Goal: Transaction & Acquisition: Purchase product/service

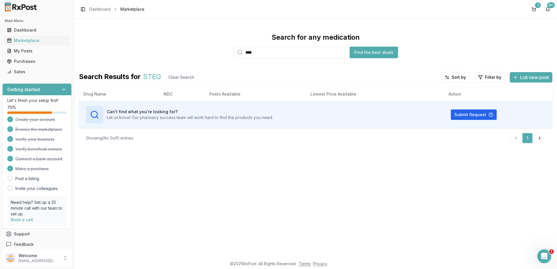
drag, startPoint x: 277, startPoint y: 55, endPoint x: 228, endPoint y: 48, distance: 49.5
click at [228, 48] on div "Search for any medication **** Find the best deals" at bounding box center [315, 46] width 473 height 26
type input "*******"
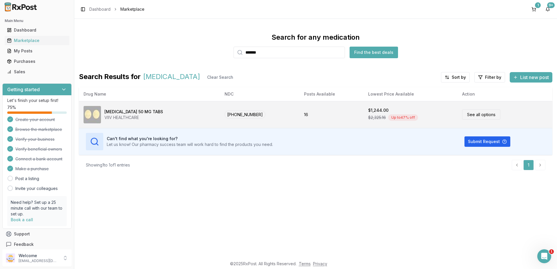
click at [123, 113] on div "[MEDICAL_DATA] 50 MG TABS" at bounding box center [133, 112] width 59 height 6
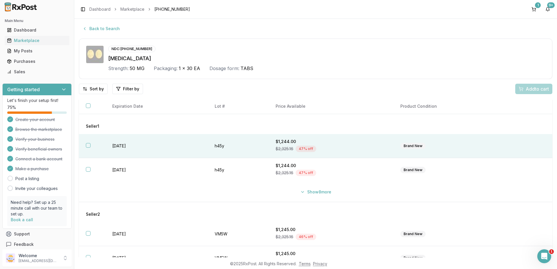
click at [86, 145] on button "button" at bounding box center [88, 145] width 5 height 5
click at [528, 89] on span "Add 1 to cart" at bounding box center [535, 89] width 25 height 7
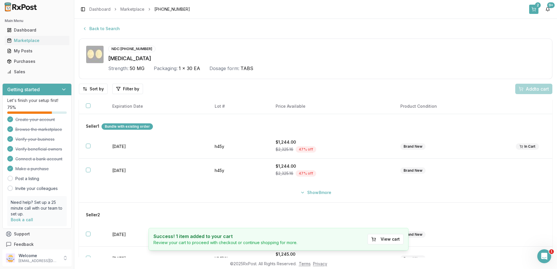
click at [536, 11] on button "2" at bounding box center [533, 9] width 9 height 9
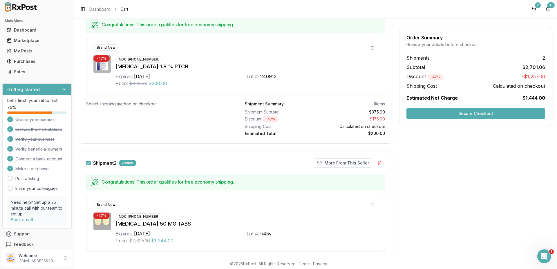
scroll to position [174, 0]
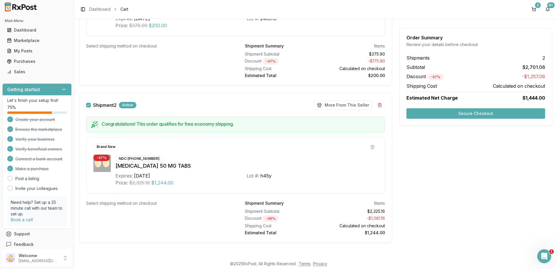
click at [491, 110] on button "Secure Checkout" at bounding box center [475, 113] width 139 height 10
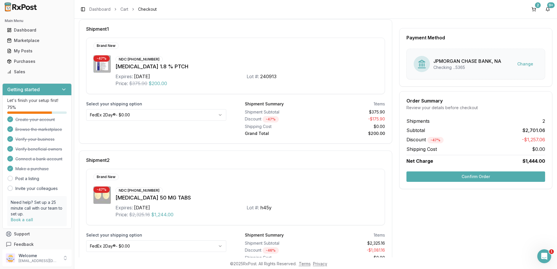
scroll to position [114, 0]
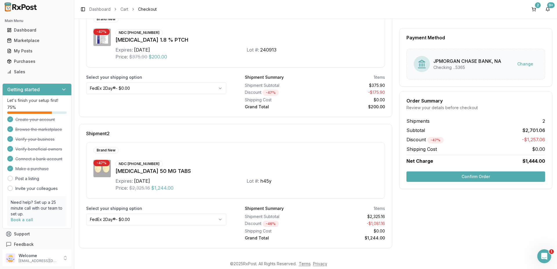
click at [190, 219] on html "Main Menu Dashboard Marketplace My Posts Purchases Sales Getting started Let's …" at bounding box center [278, 134] width 557 height 269
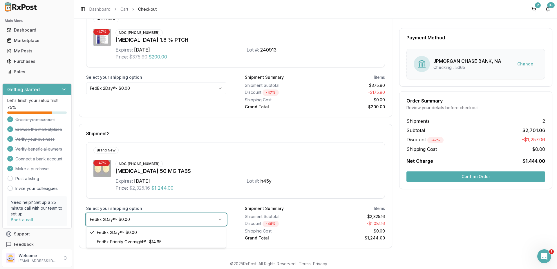
click at [190, 219] on html "Main Menu Dashboard Marketplace My Posts Purchases Sales Getting started Let's …" at bounding box center [278, 134] width 557 height 269
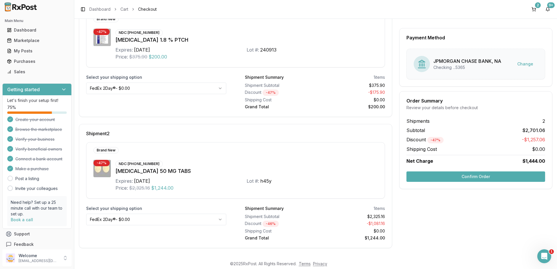
click at [431, 175] on button "Confirm Order" at bounding box center [475, 177] width 139 height 10
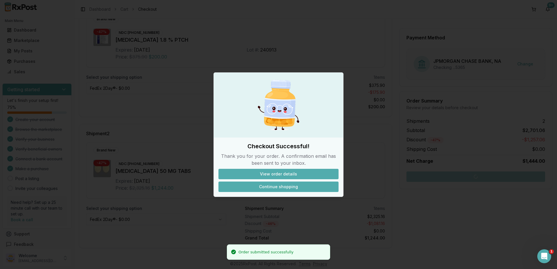
click at [278, 183] on button "Continue shopping" at bounding box center [278, 187] width 120 height 10
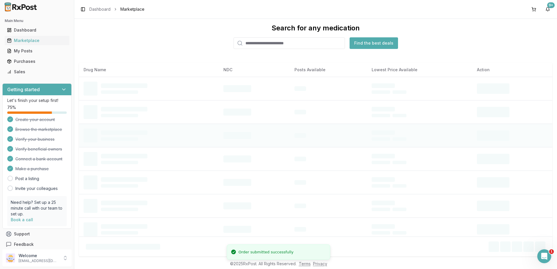
scroll to position [9, 0]
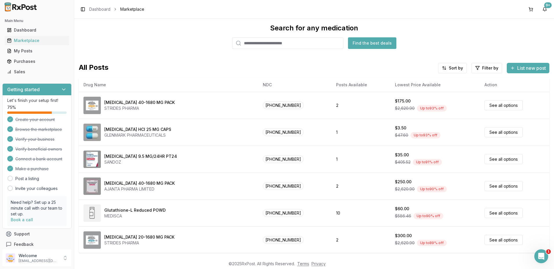
click at [260, 43] on input "search" at bounding box center [287, 43] width 111 height 12
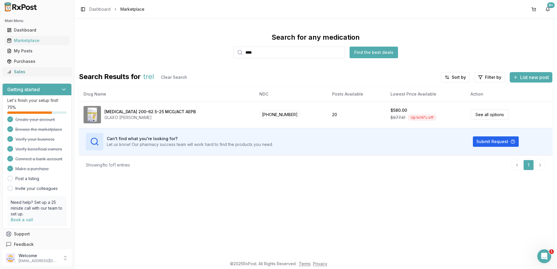
type input "****"
